Goal: Task Accomplishment & Management: Use online tool/utility

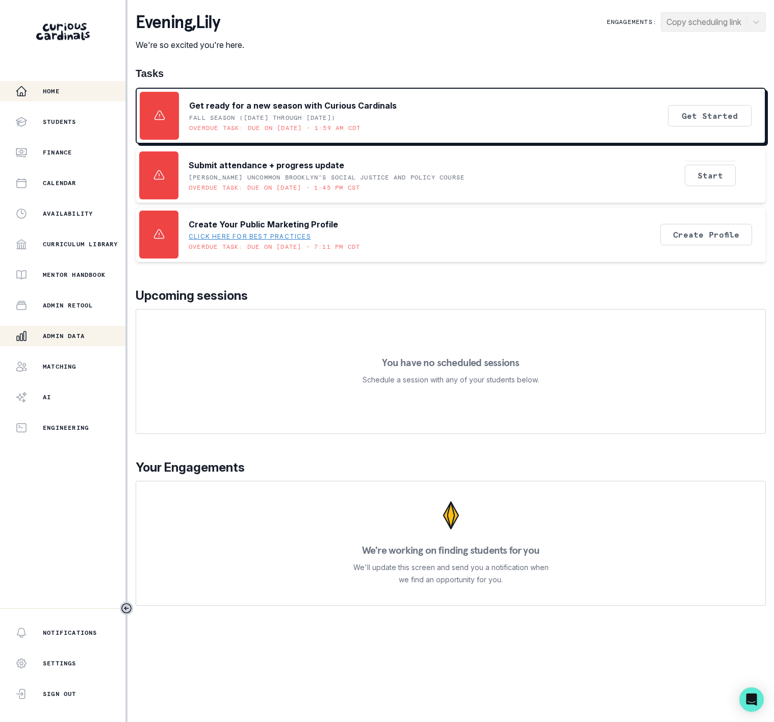
click at [95, 339] on div "Admin Data" at bounding box center [70, 336] width 110 height 12
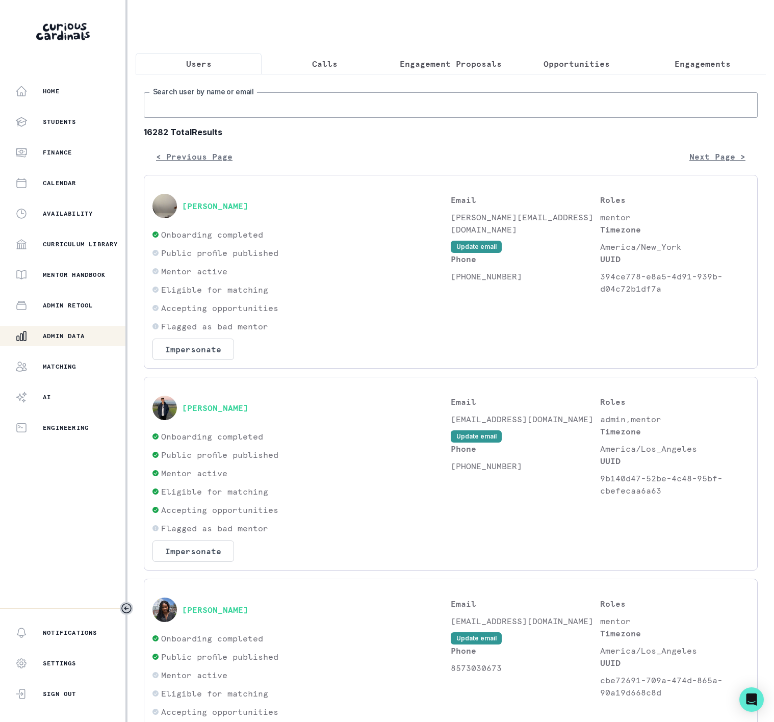
click at [178, 115] on input "Search user by name or email" at bounding box center [451, 104] width 614 height 25
click at [161, 116] on input "Search user by name or email" at bounding box center [451, 104] width 614 height 25
paste input "Bharti [PERSON_NAME]"
type input "Bharti [PERSON_NAME]"
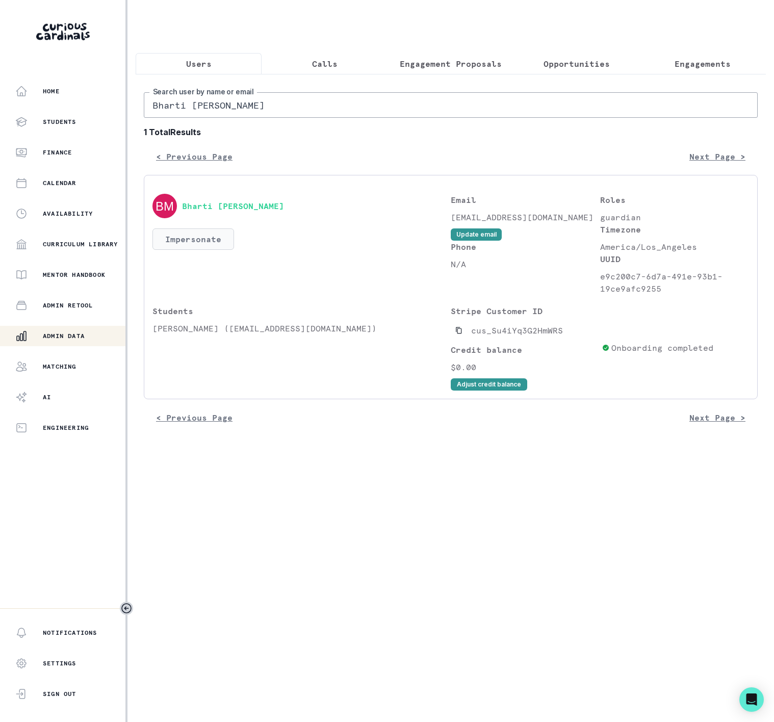
click at [183, 250] on button "Impersonate" at bounding box center [193, 238] width 82 height 21
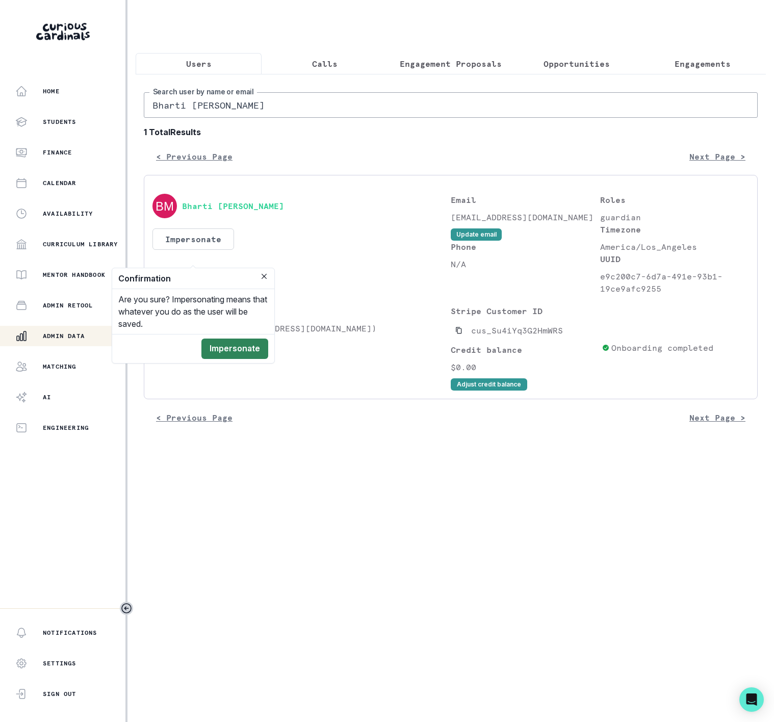
click at [233, 351] on button "Impersonate" at bounding box center [234, 349] width 67 height 20
